Goal: Information Seeking & Learning: Learn about a topic

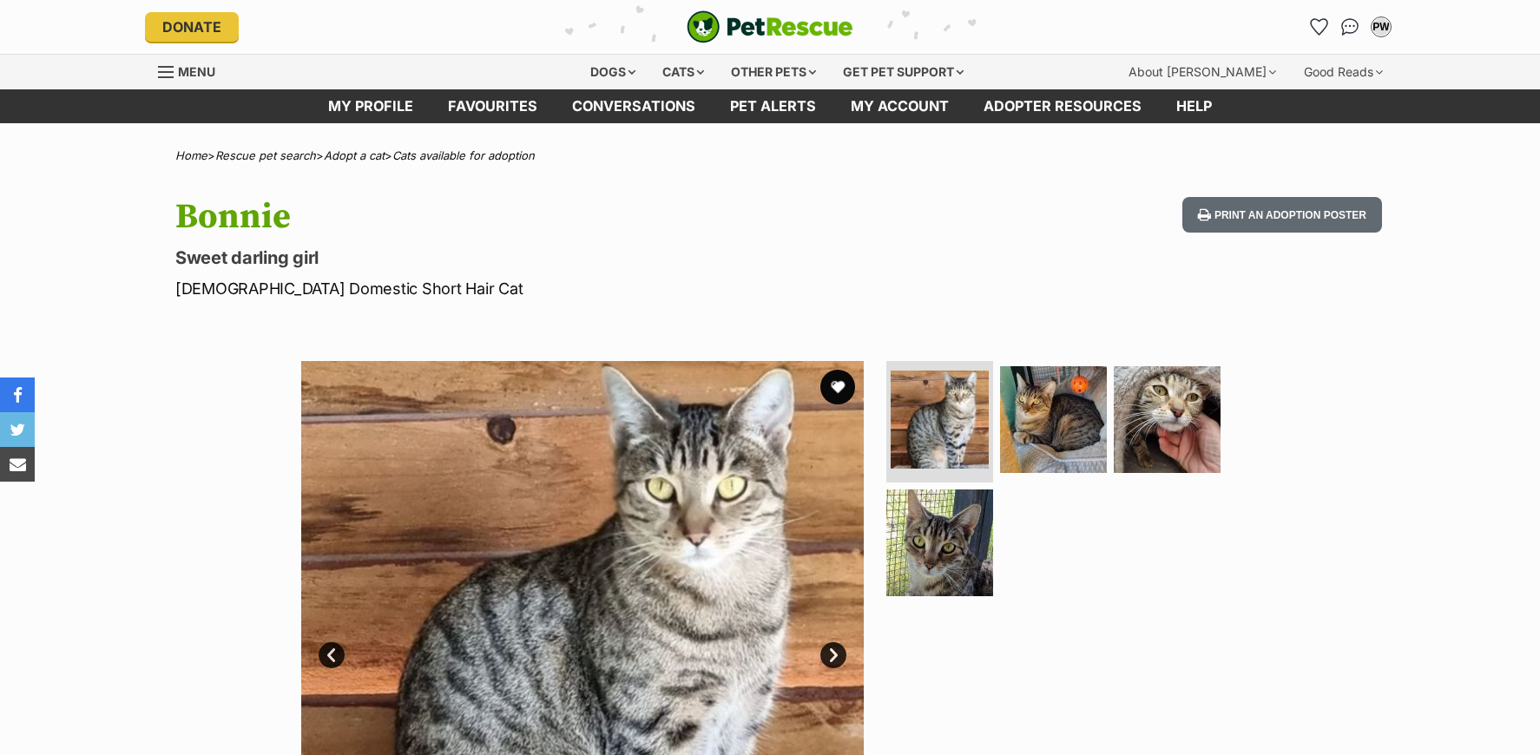
scroll to position [232, 0]
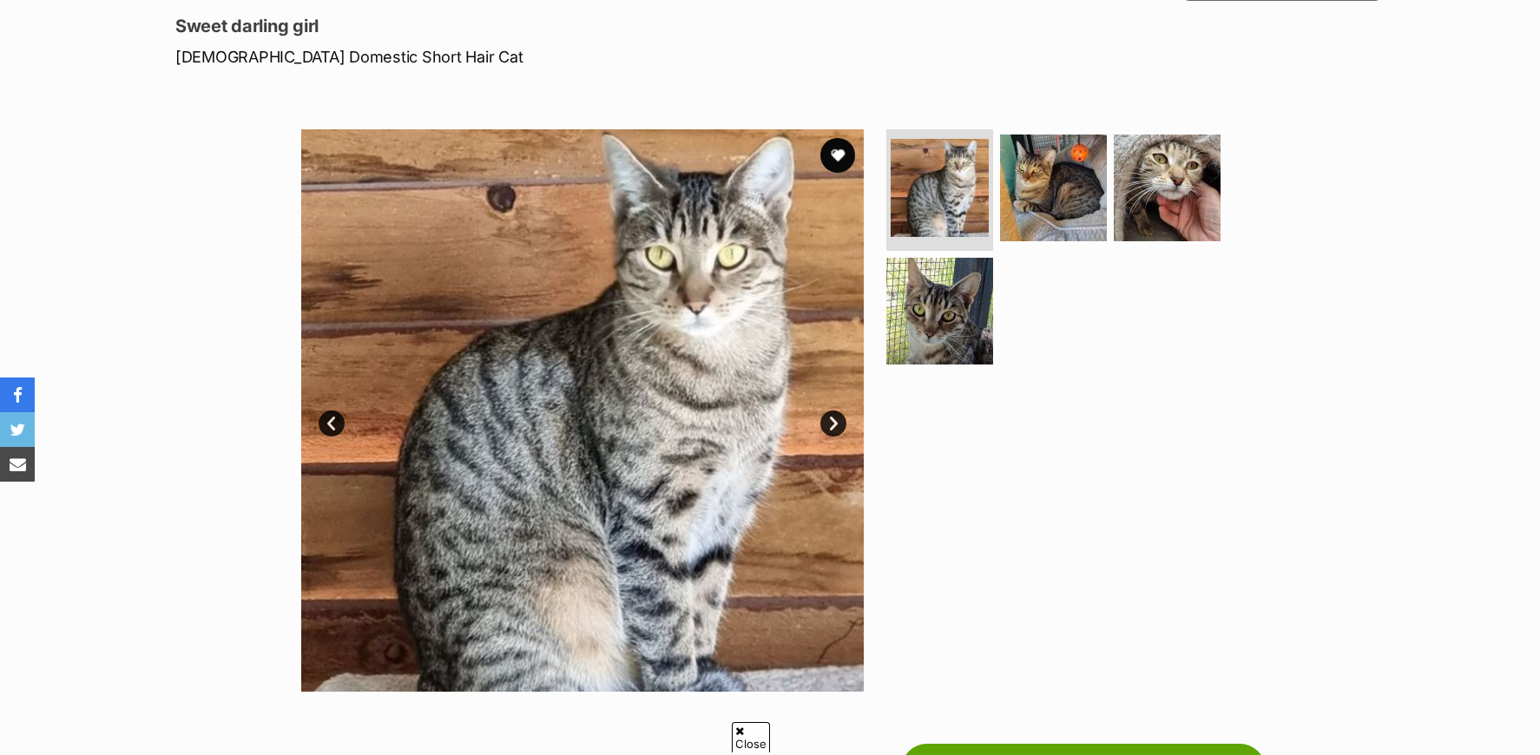
click at [330, 423] on link "Prev" at bounding box center [332, 424] width 26 height 26
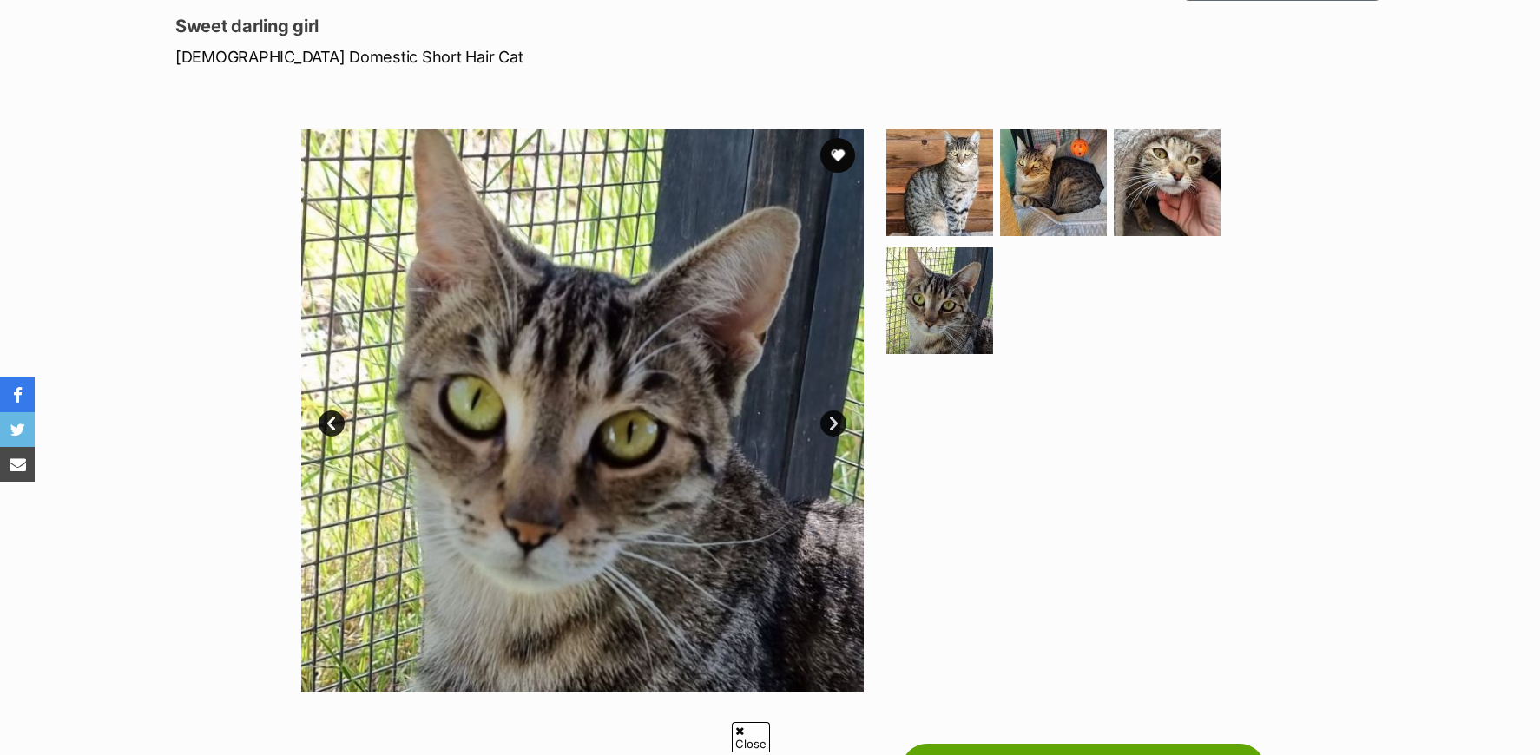
click at [330, 423] on link "Prev" at bounding box center [332, 424] width 26 height 26
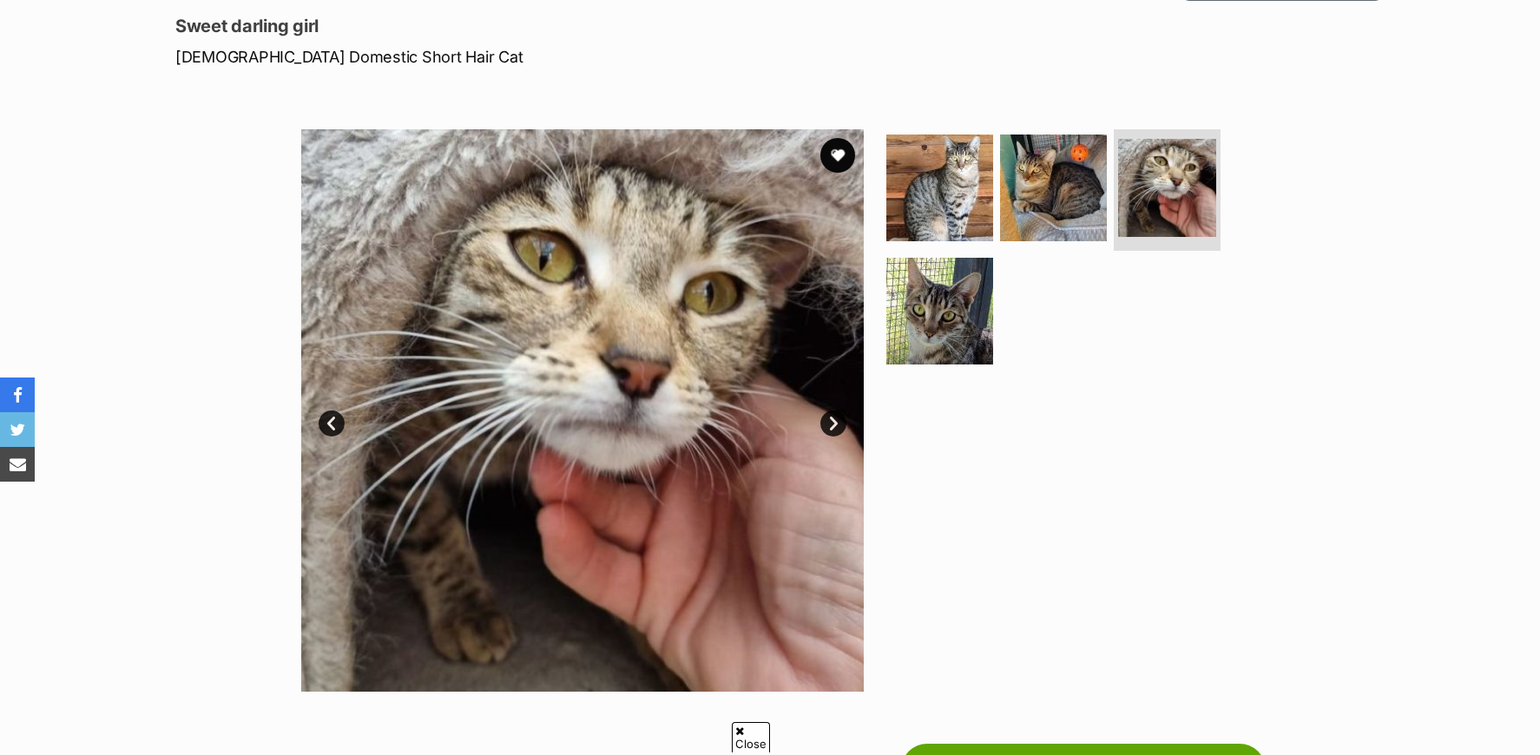
click at [833, 424] on link "Next" at bounding box center [833, 424] width 26 height 26
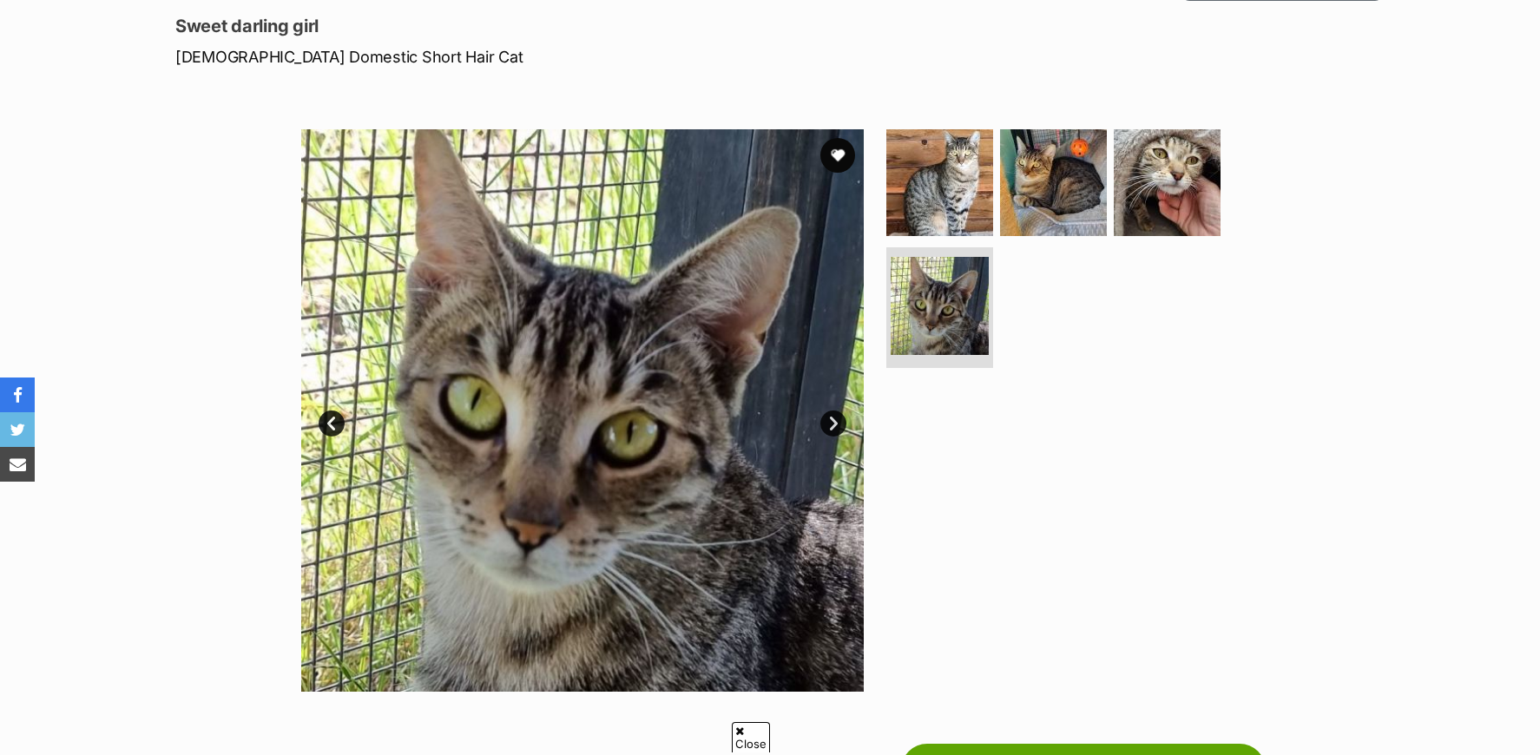
click at [833, 424] on link "Next" at bounding box center [833, 424] width 26 height 26
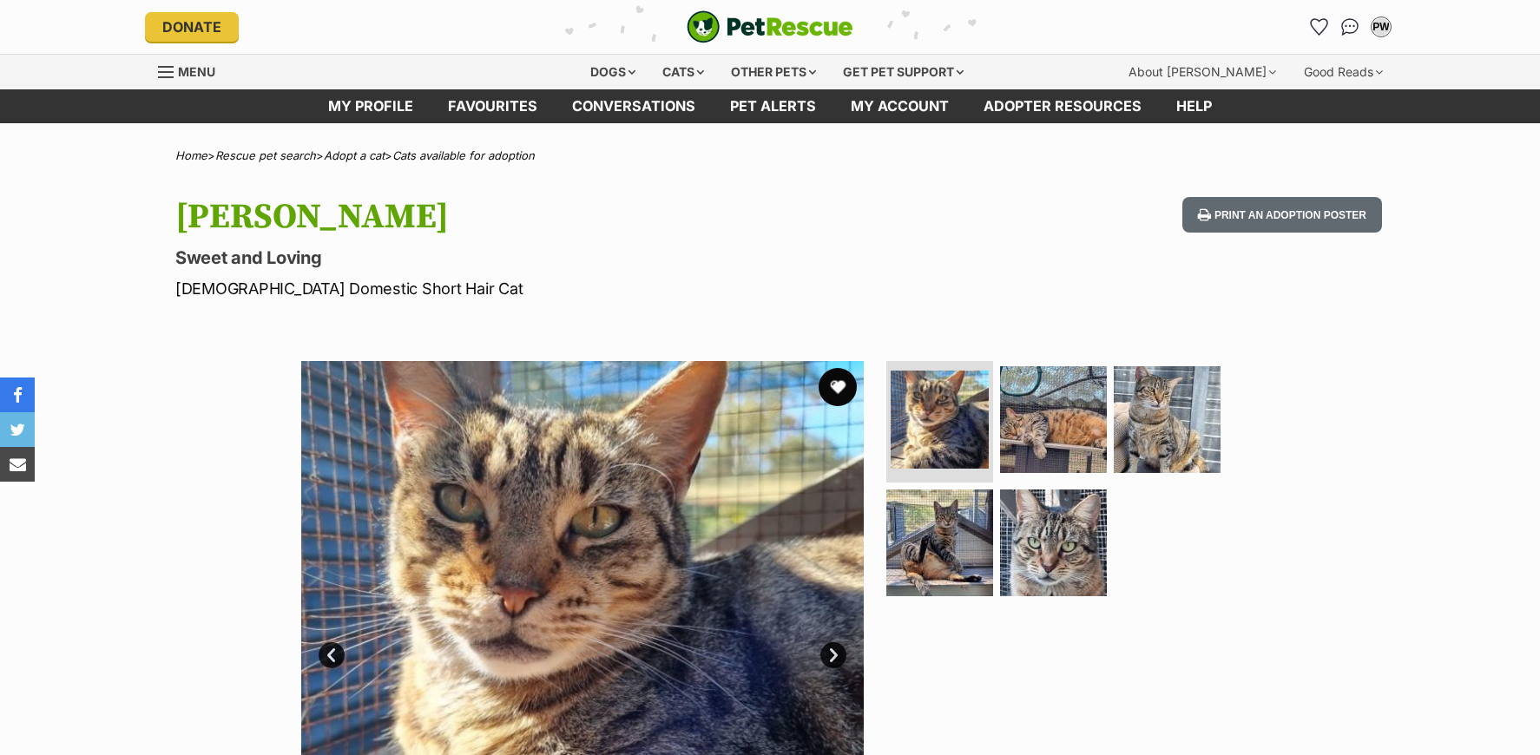
click at [836, 389] on button "favourite" at bounding box center [838, 387] width 38 height 38
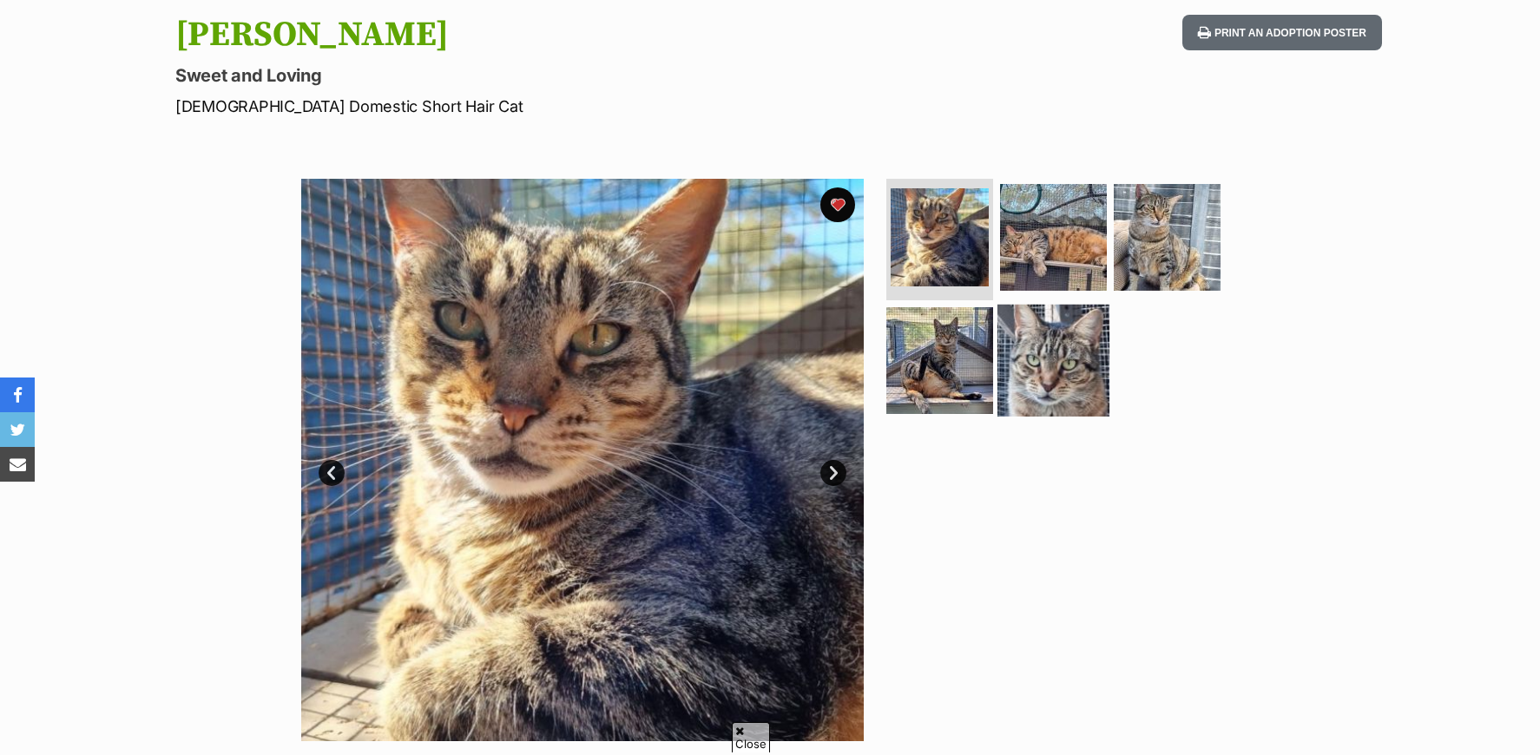
scroll to position [232, 0]
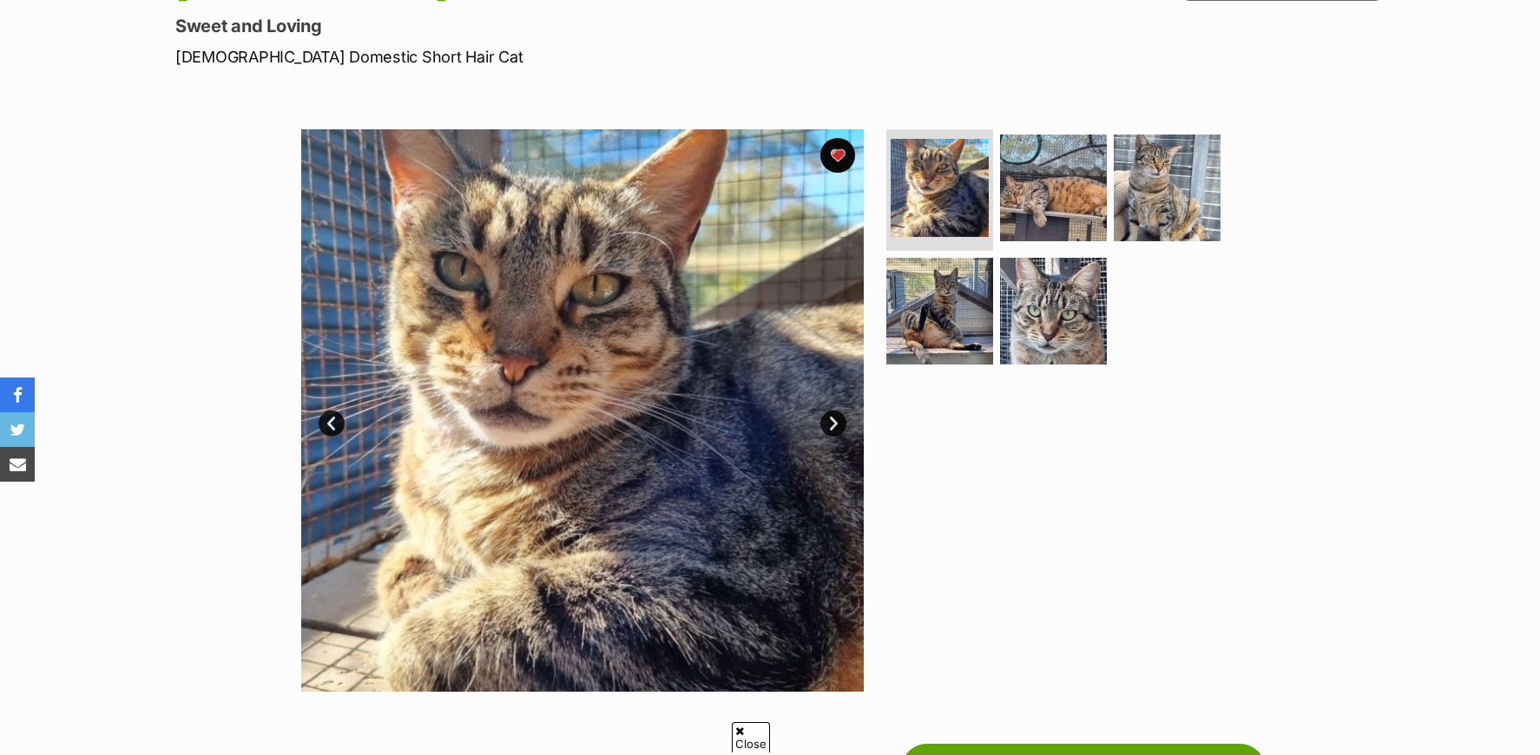
click at [834, 426] on link "Next" at bounding box center [833, 424] width 26 height 26
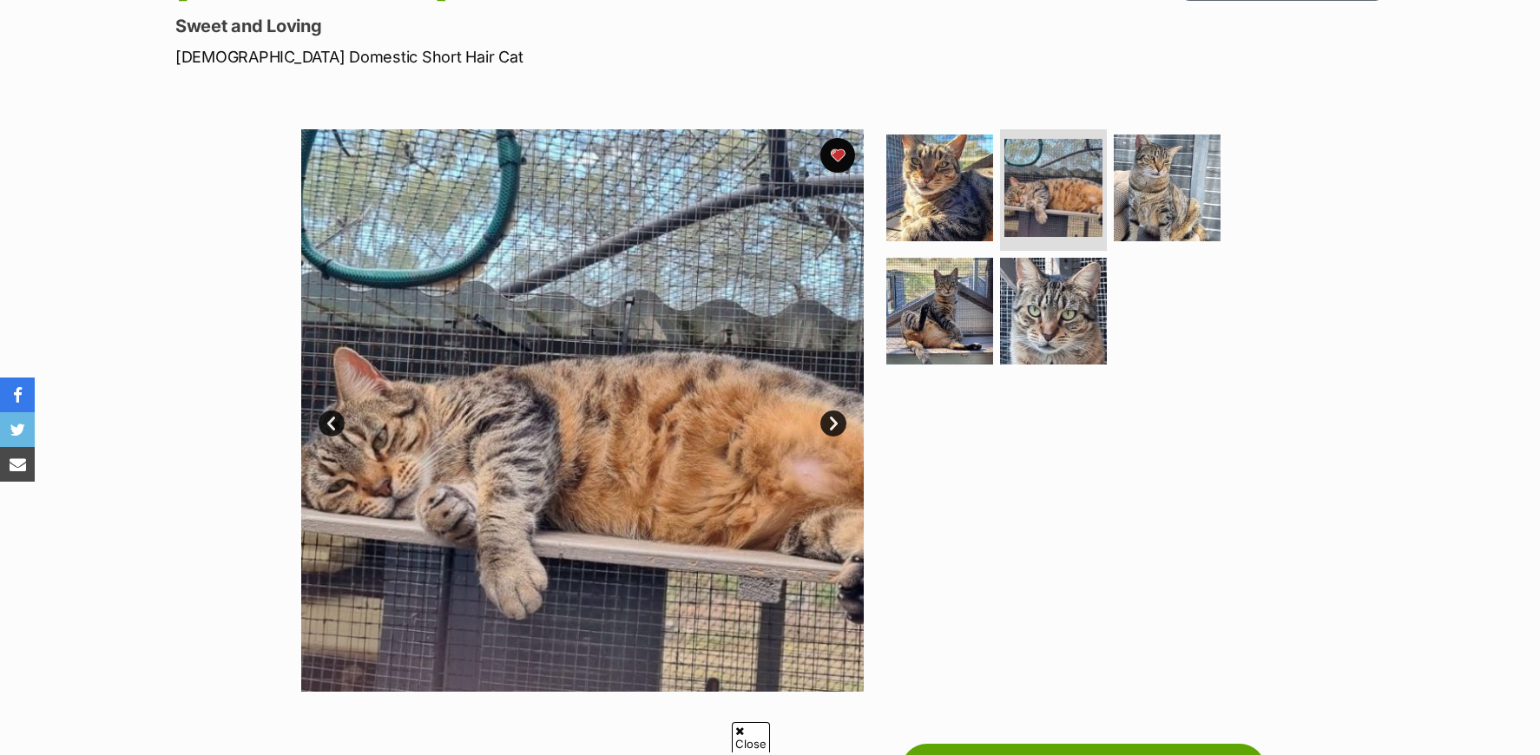
click at [834, 426] on link "Next" at bounding box center [833, 424] width 26 height 26
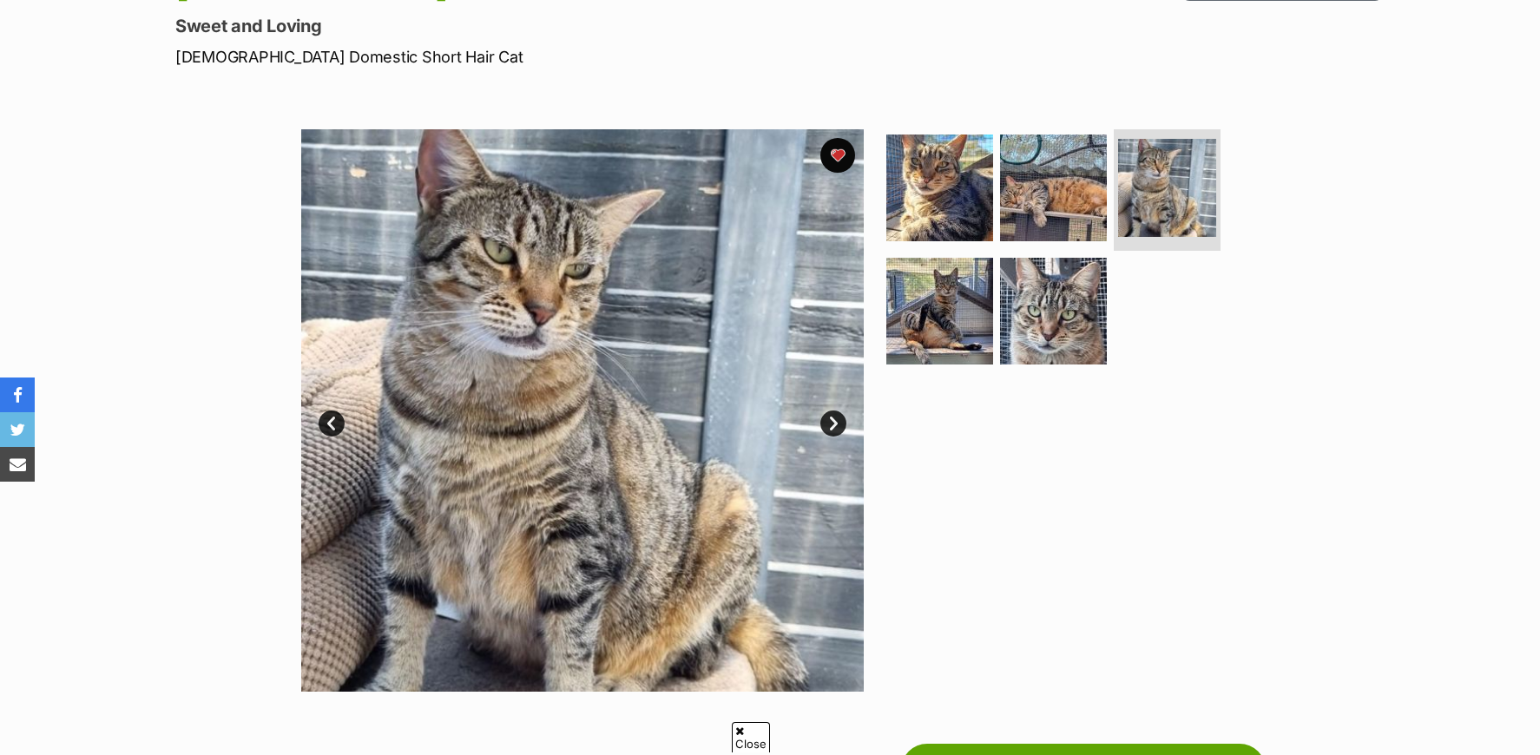
click at [834, 426] on link "Next" at bounding box center [833, 424] width 26 height 26
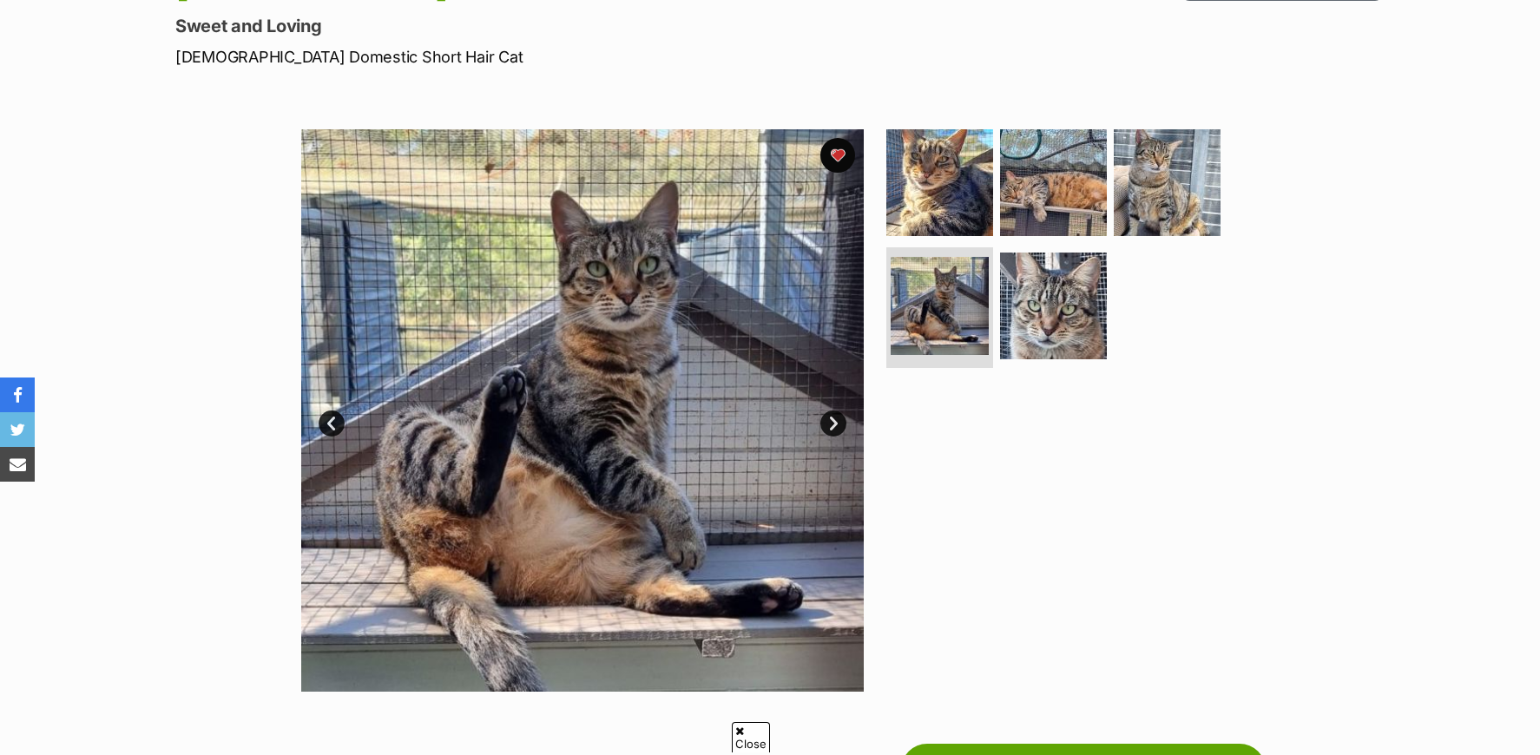
click at [834, 426] on link "Next" at bounding box center [833, 424] width 26 height 26
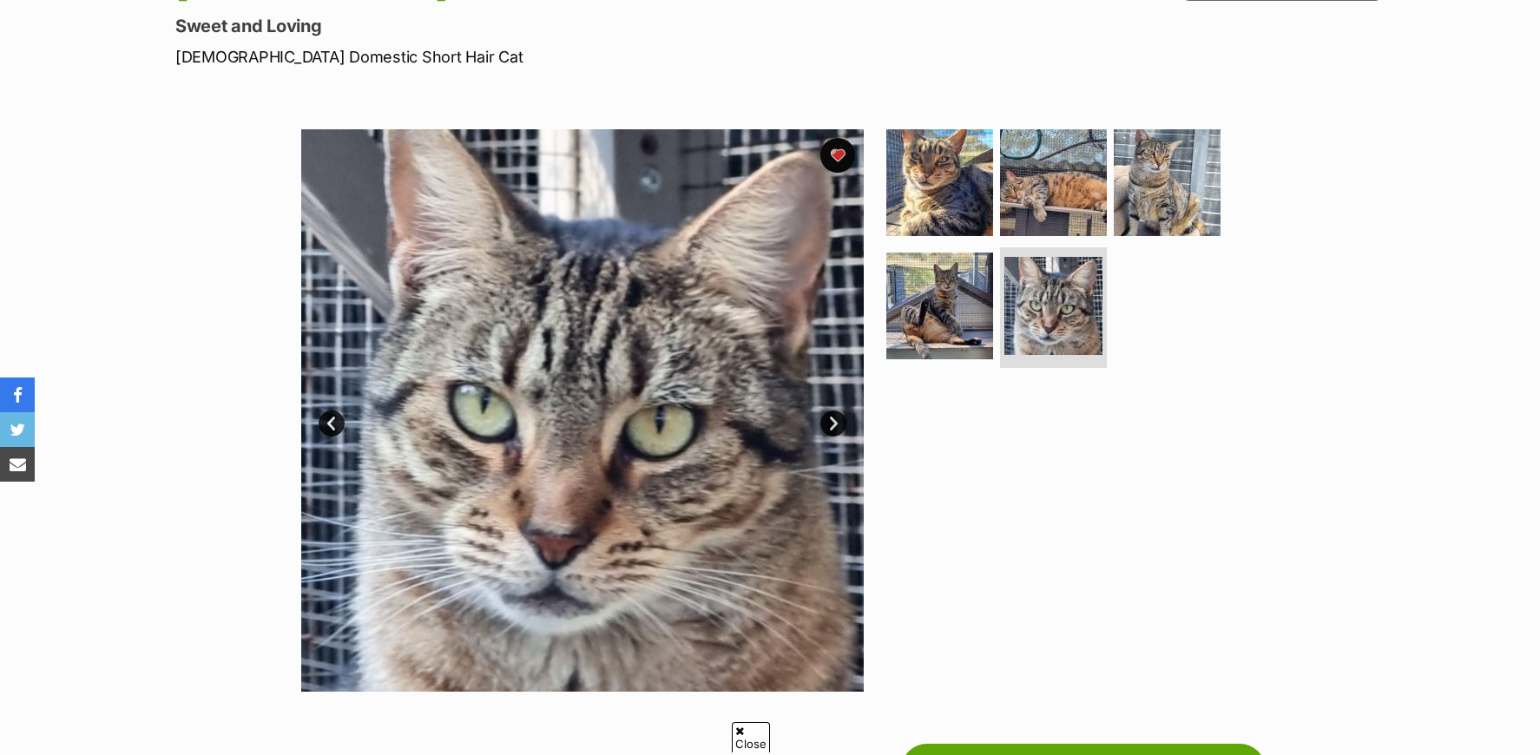
click at [834, 424] on link "Next" at bounding box center [833, 424] width 26 height 26
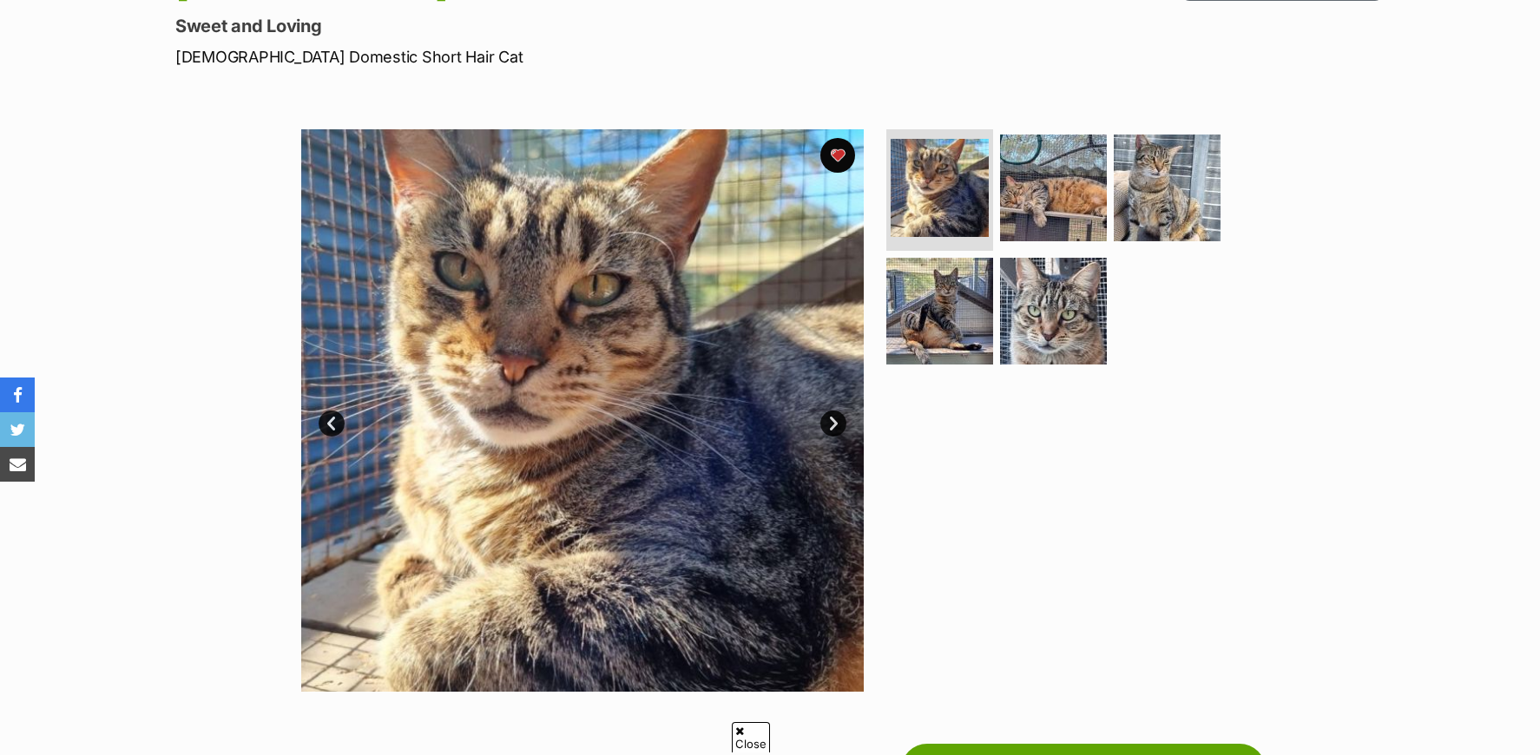
scroll to position [0, 0]
